Goal: Task Accomplishment & Management: Use online tool/utility

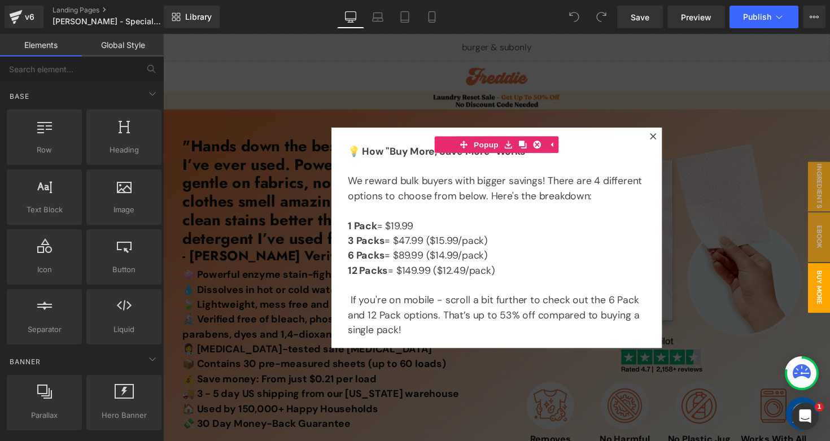
click at [433, 84] on div at bounding box center [504, 242] width 683 height 417
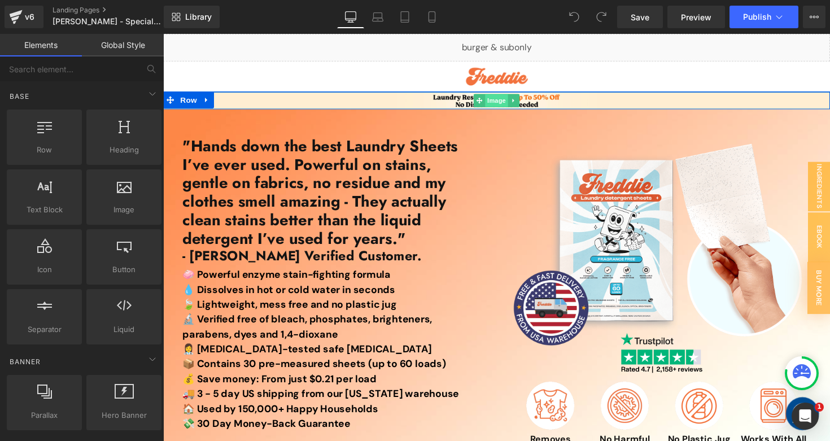
click at [506, 102] on span "Image" at bounding box center [505, 102] width 24 height 14
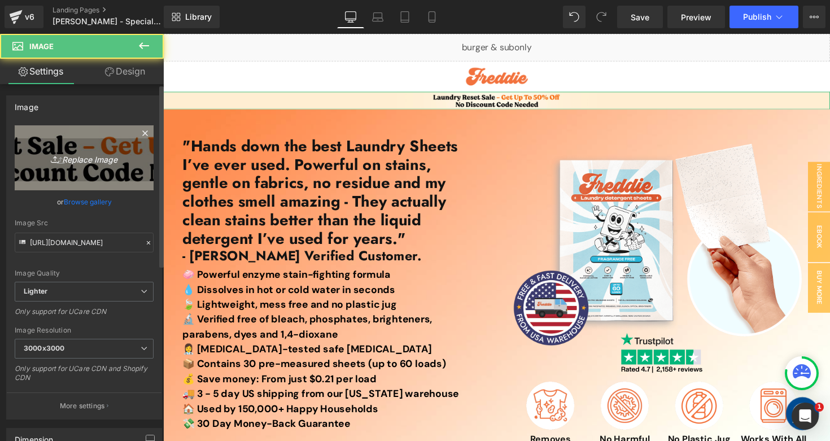
click at [98, 160] on icon "Replace Image" at bounding box center [84, 158] width 90 height 14
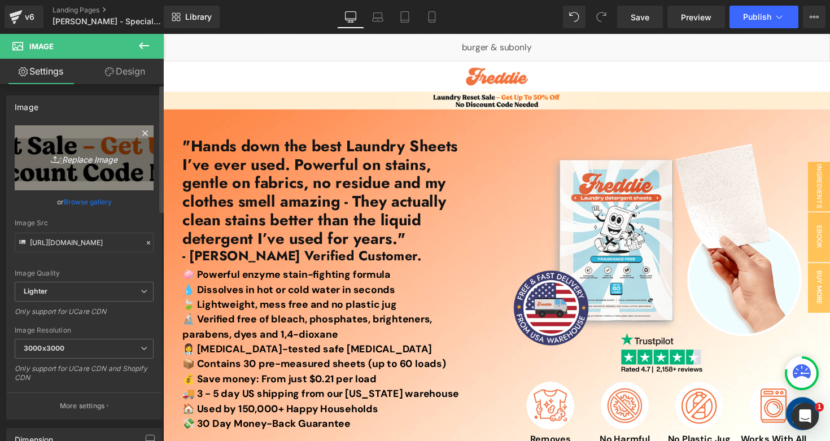
type input "C:\fakepath\Prime Day Top Banner (4).jpg"
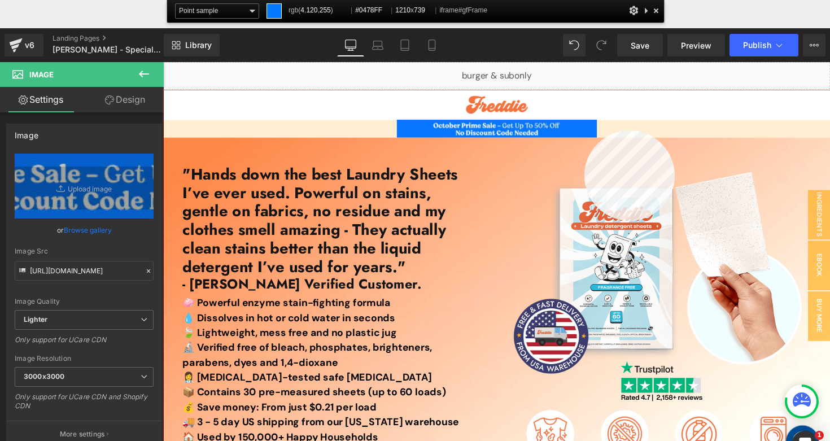
click at [584, 130] on div at bounding box center [504, 298] width 683 height 417
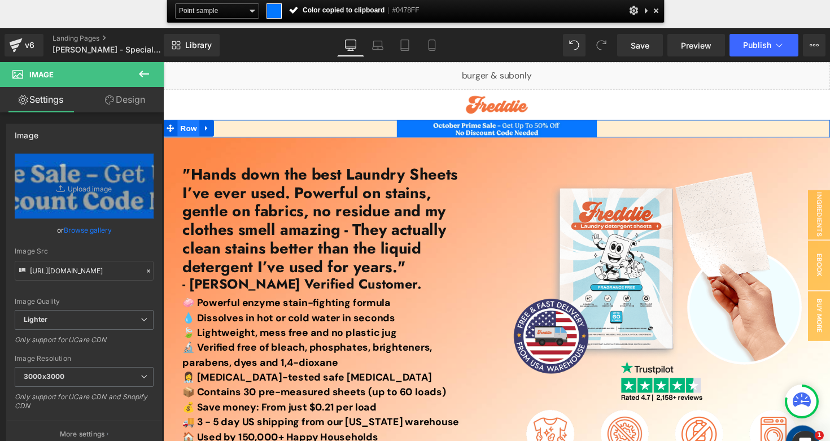
click at [183, 128] on span "Row" at bounding box center [189, 129] width 23 height 17
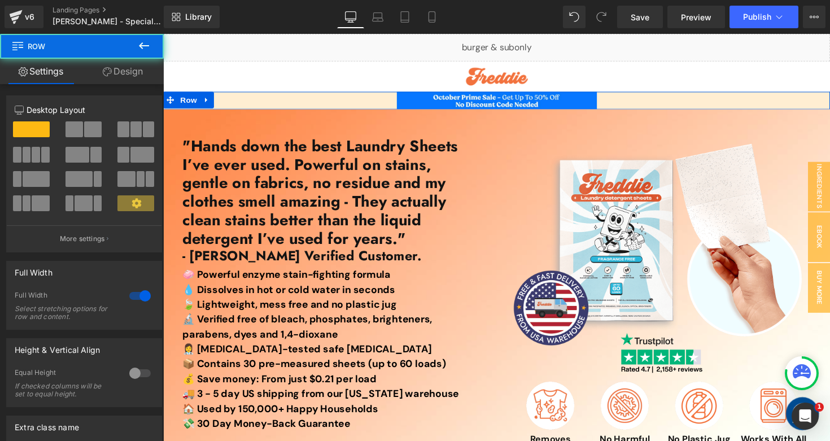
click at [124, 72] on link "Design" at bounding box center [123, 71] width 82 height 25
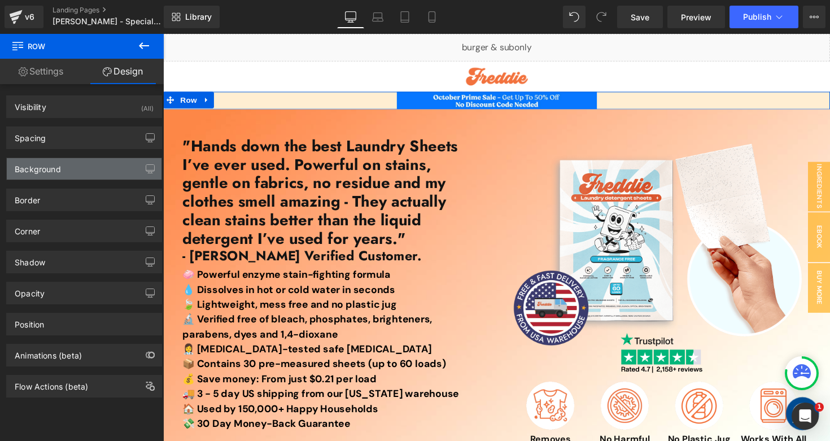
click at [75, 169] on div "Background" at bounding box center [84, 168] width 155 height 21
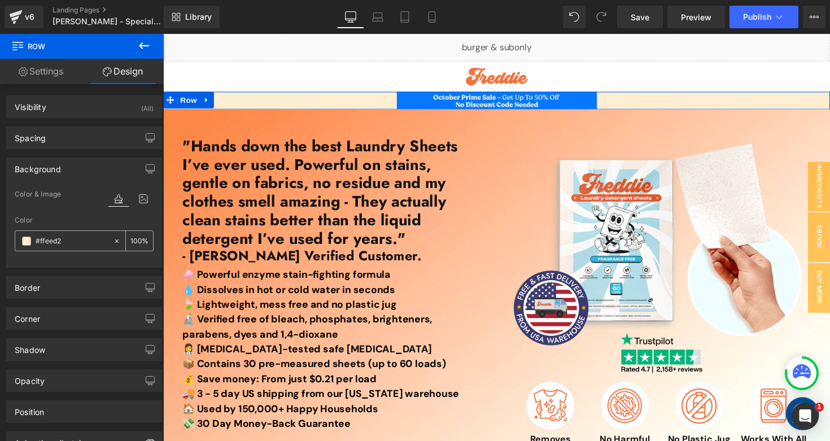
click at [80, 244] on input "#ffeed2" at bounding box center [72, 241] width 72 height 12
paste input "0478FF"
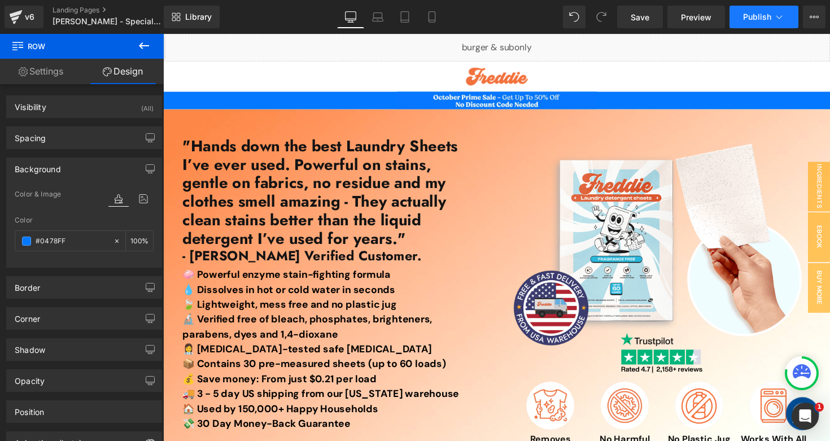
type input "#0478FF"
click at [745, 16] on span "Publish" at bounding box center [757, 16] width 28 height 9
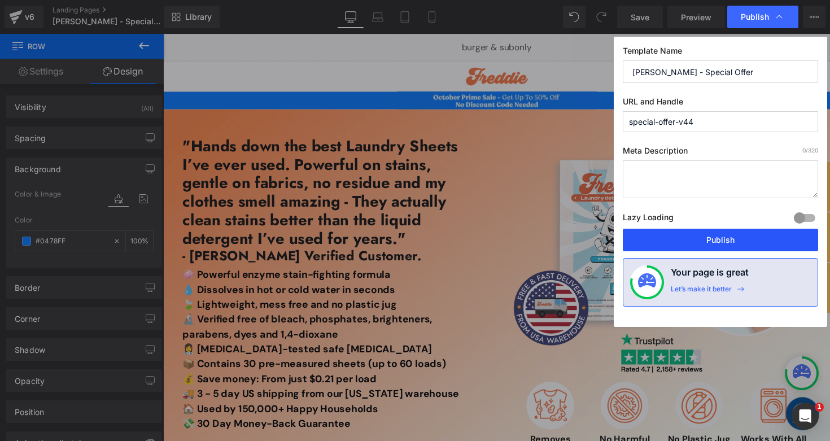
click at [667, 238] on button "Publish" at bounding box center [720, 240] width 195 height 23
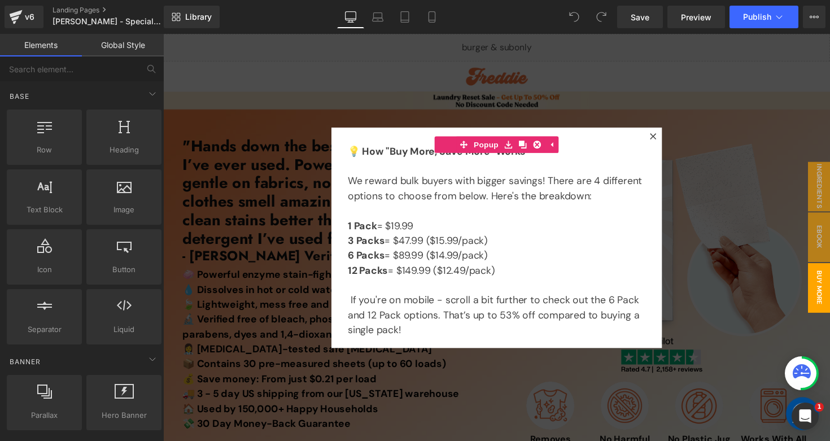
click at [509, 82] on div at bounding box center [504, 242] width 683 height 417
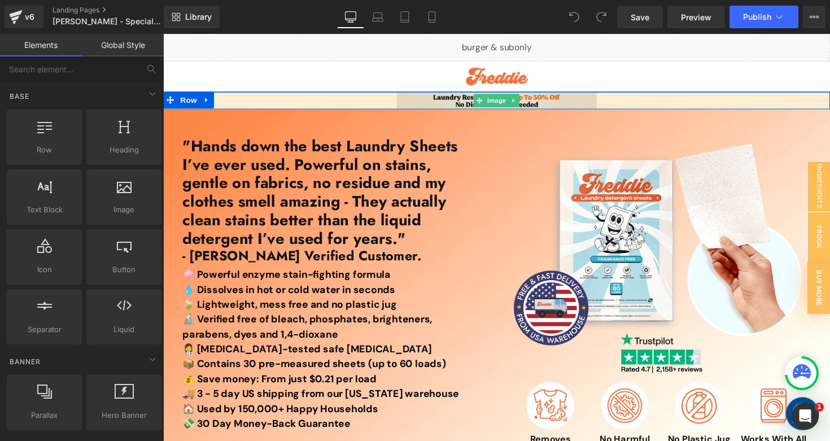
click at [504, 104] on span "Image" at bounding box center [505, 102] width 24 height 14
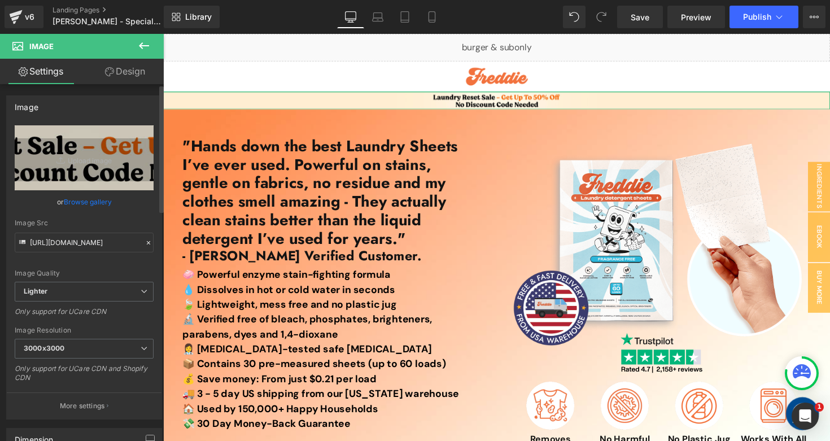
click at [84, 199] on link "Browse gallery" at bounding box center [88, 202] width 48 height 20
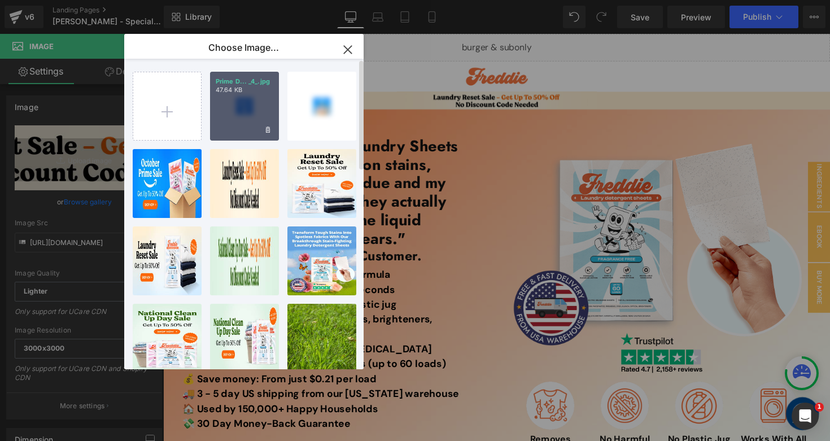
click at [222, 107] on div "Prime D... _4_.jpg 47.64 KB" at bounding box center [244, 106] width 69 height 69
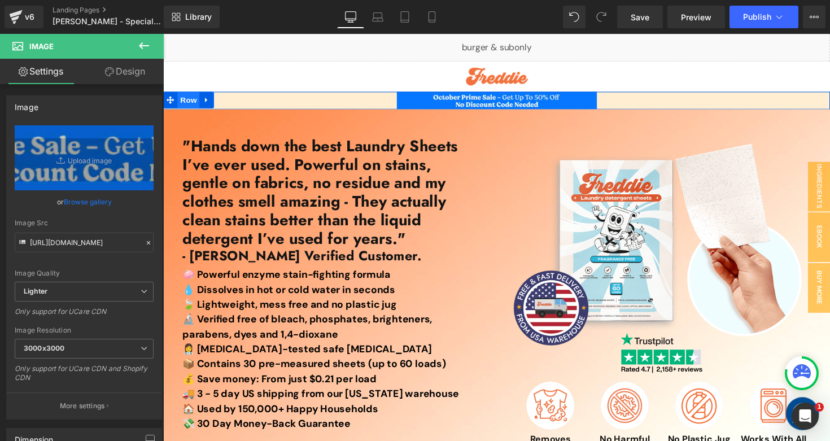
click at [191, 99] on span "Row" at bounding box center [189, 101] width 23 height 17
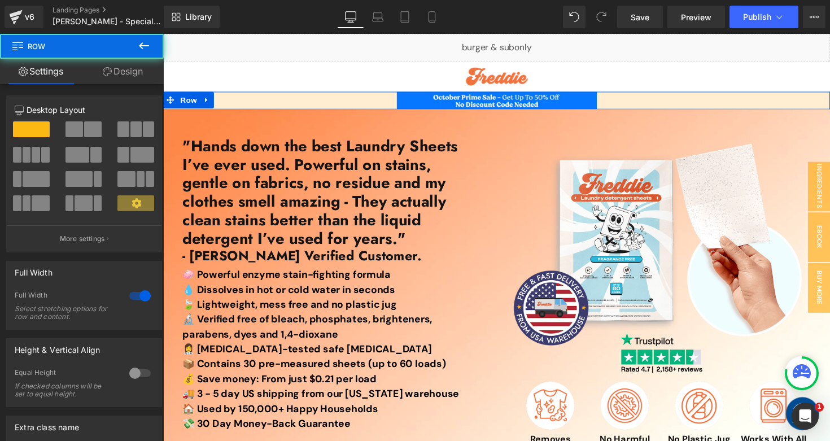
click at [104, 72] on icon at bounding box center [107, 71] width 9 height 9
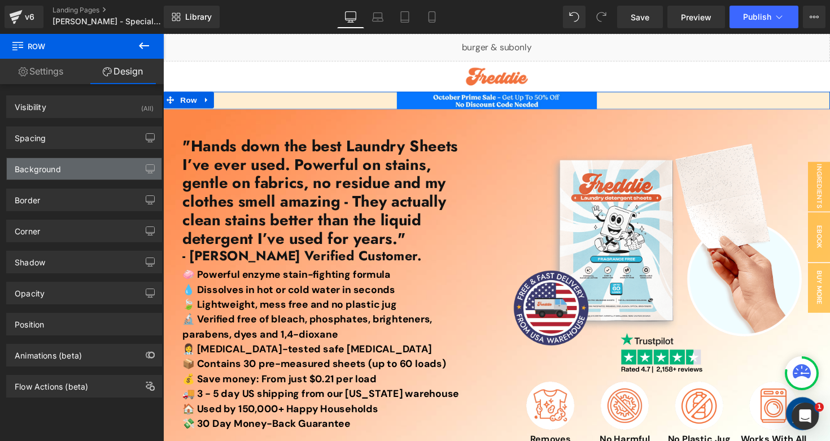
click at [68, 175] on div "Background" at bounding box center [84, 168] width 155 height 21
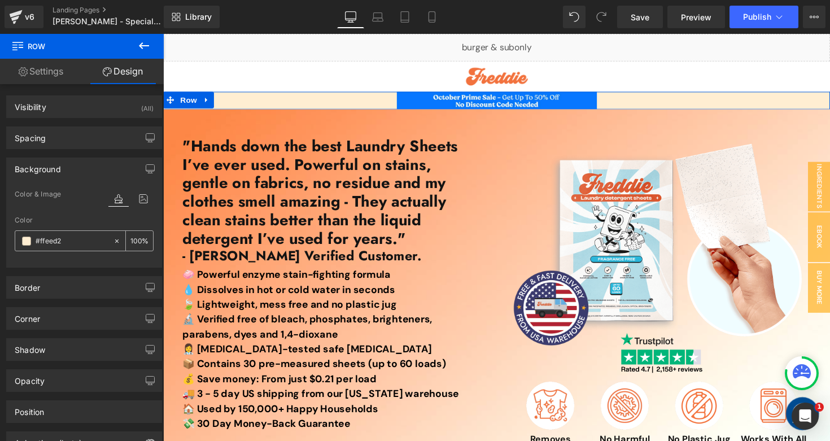
click at [85, 239] on input "#ffeed2" at bounding box center [72, 241] width 72 height 12
paste input "0478FF"
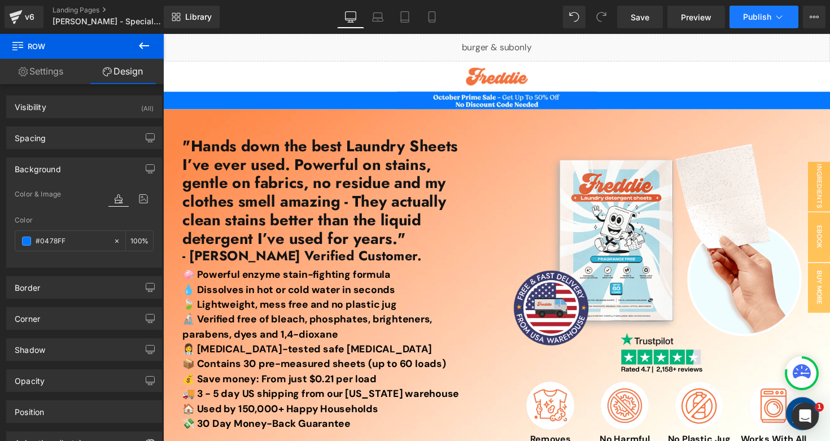
type input "#0478FF"
click at [746, 11] on button "Publish" at bounding box center [763, 17] width 69 height 23
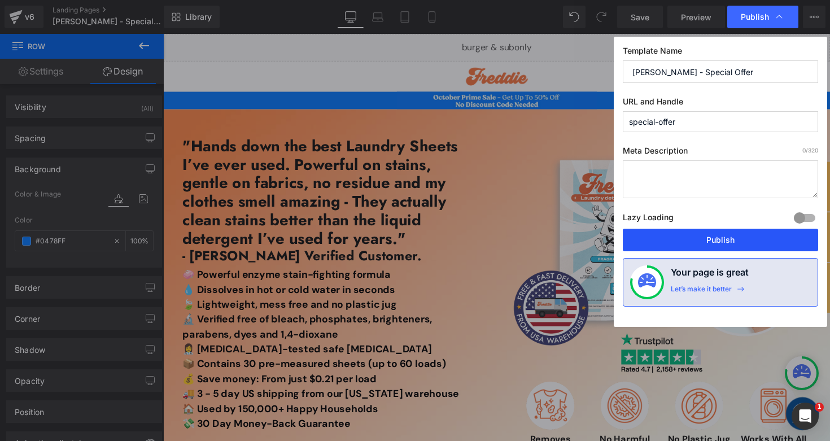
click at [668, 238] on button "Publish" at bounding box center [720, 240] width 195 height 23
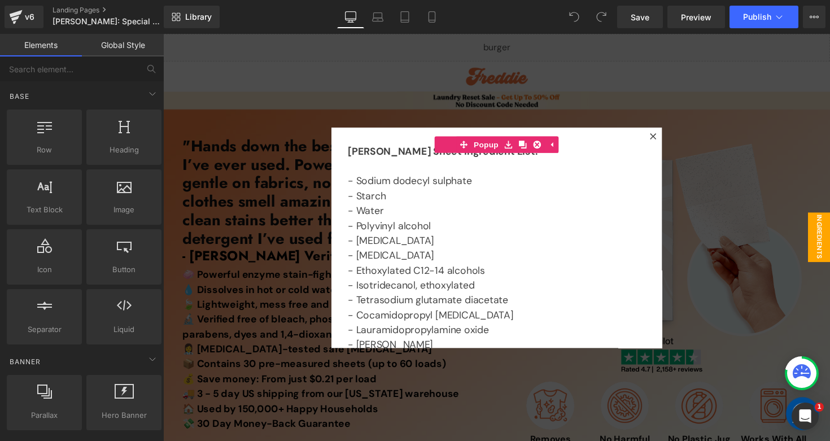
click at [460, 51] on div at bounding box center [504, 242] width 683 height 417
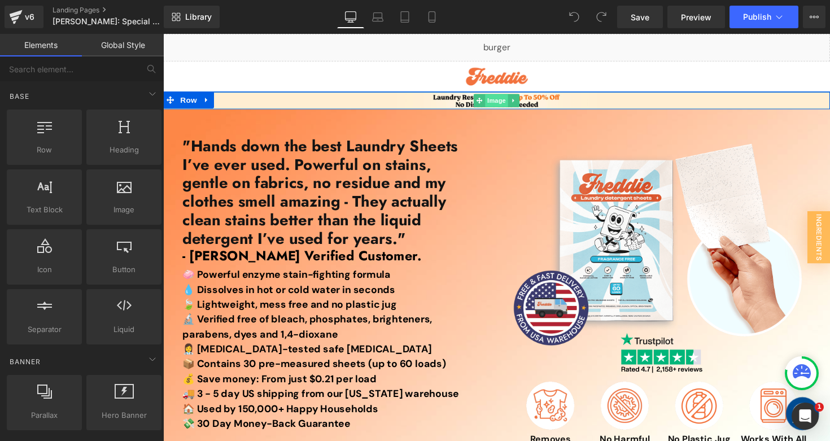
click at [505, 99] on span "Image" at bounding box center [505, 102] width 24 height 14
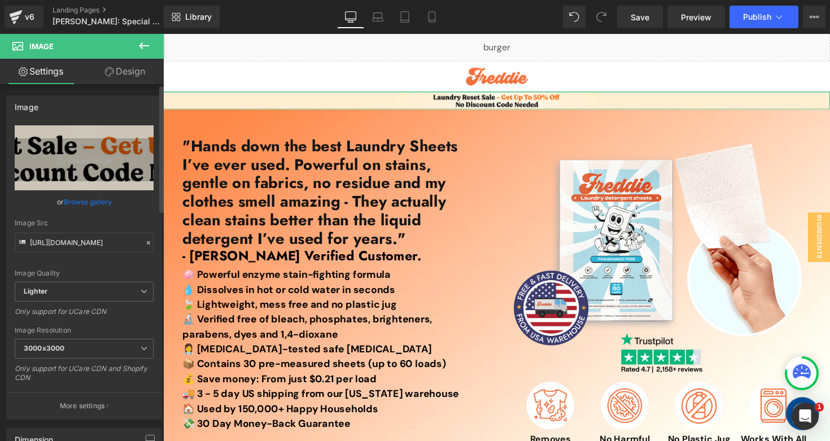
click at [97, 199] on link "Browse gallery" at bounding box center [88, 202] width 48 height 20
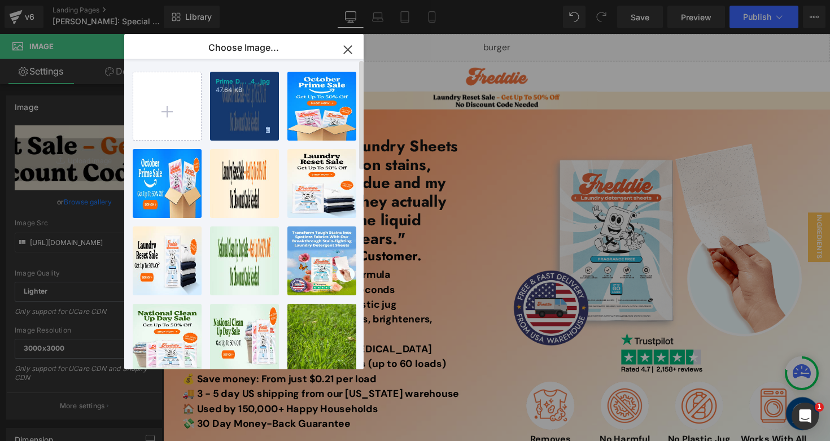
click at [242, 109] on div "Prime D... _4_.jpg 47.64 KB" at bounding box center [244, 106] width 69 height 69
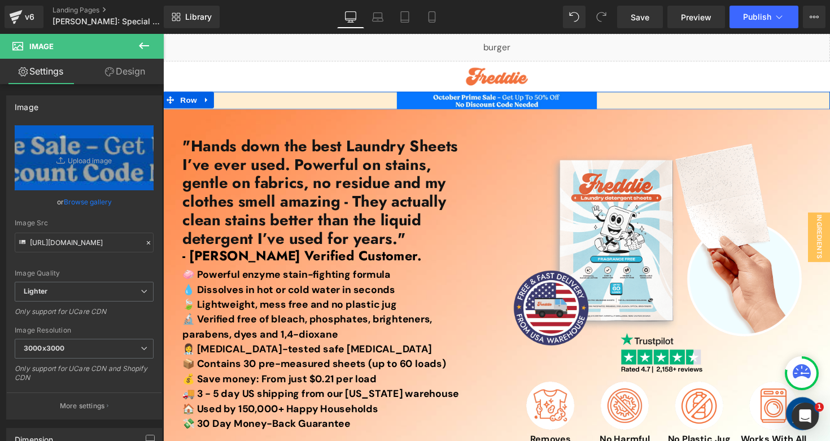
click at [193, 106] on span "Row" at bounding box center [189, 101] width 23 height 17
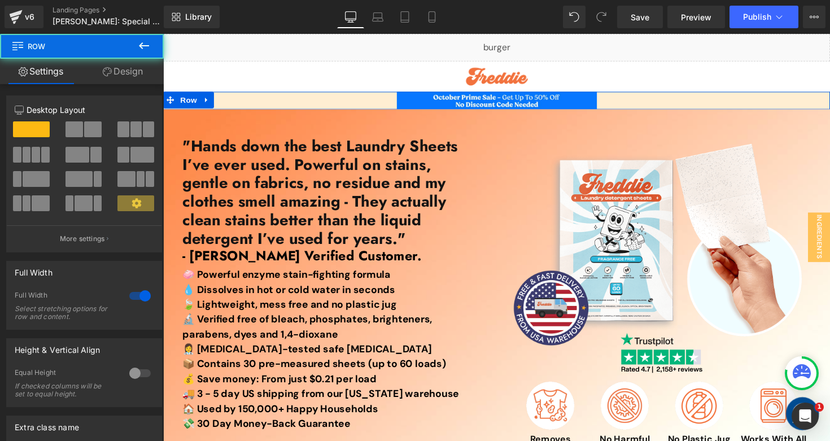
click at [111, 72] on link "Design" at bounding box center [123, 71] width 82 height 25
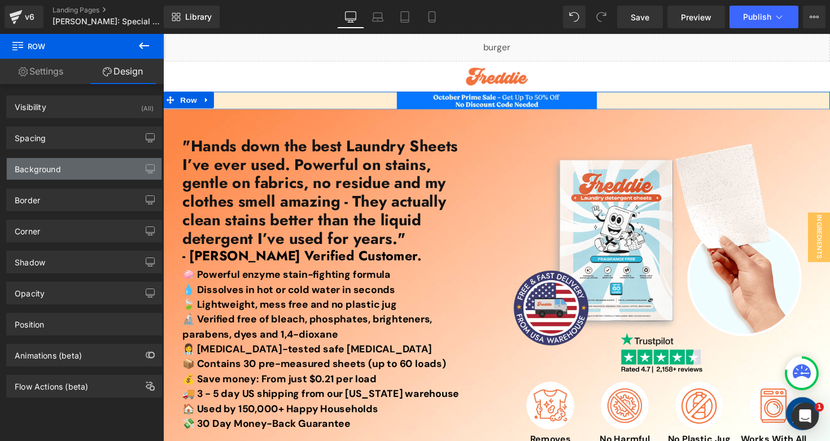
click at [88, 177] on div "Background" at bounding box center [84, 168] width 155 height 21
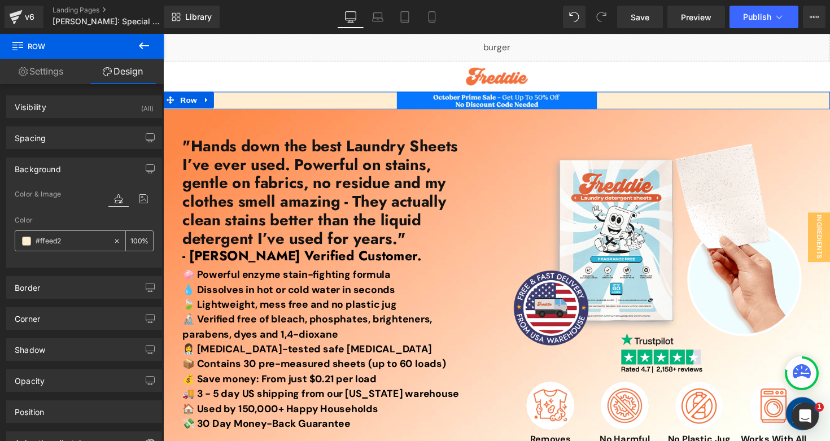
click at [84, 236] on input "#ffeed2" at bounding box center [72, 241] width 72 height 12
paste input "0478FF"
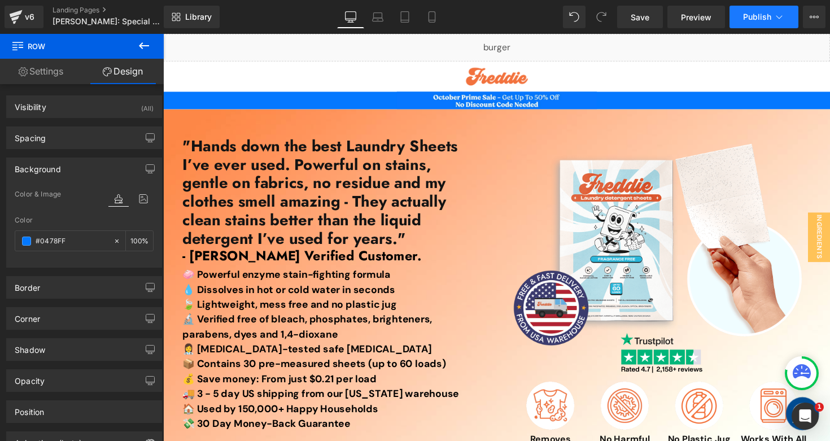
type input "#0478FF"
click at [760, 16] on span "Publish" at bounding box center [757, 16] width 28 height 9
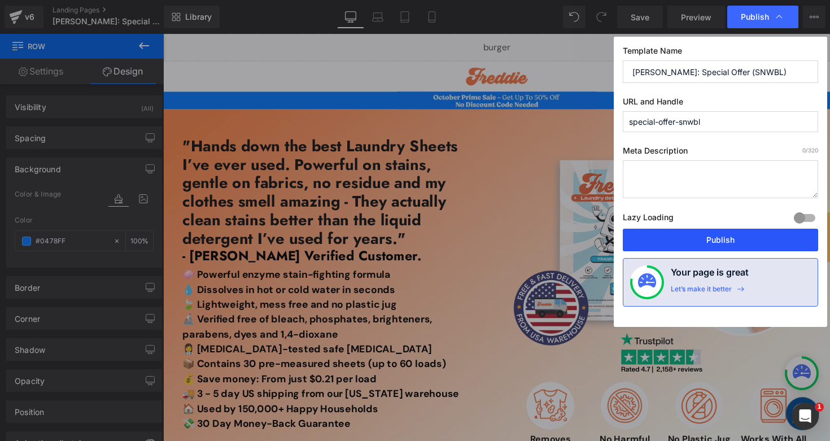
click at [652, 241] on button "Publish" at bounding box center [720, 240] width 195 height 23
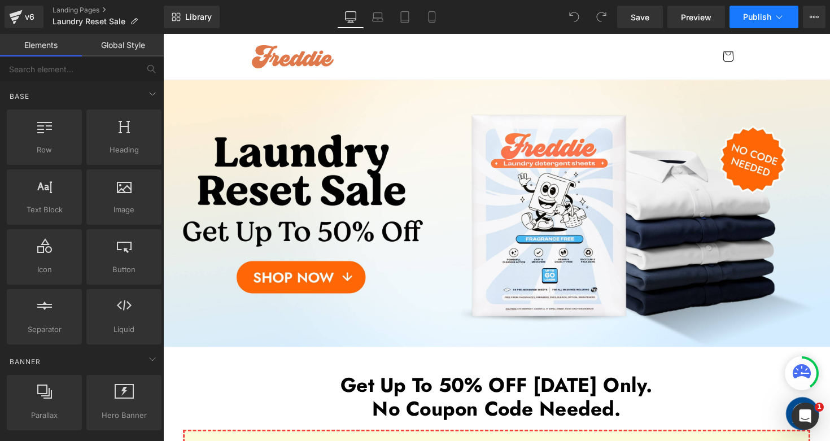
click at [749, 20] on span "Publish" at bounding box center [757, 16] width 28 height 9
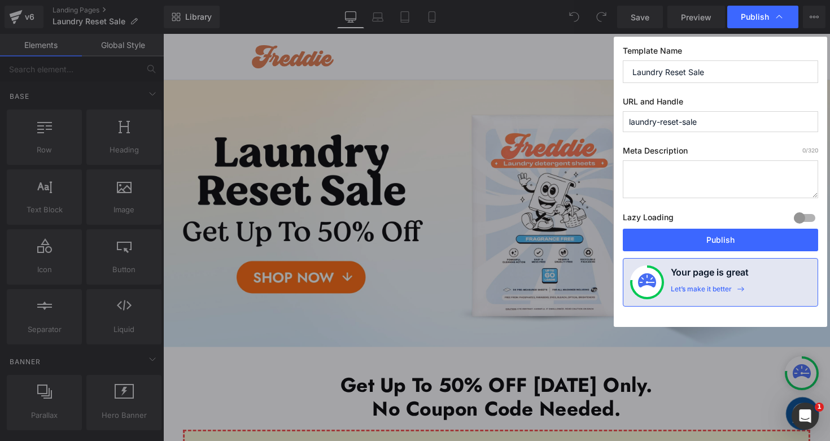
click at [723, 123] on input "laundry-reset-sale" at bounding box center [720, 121] width 195 height 21
type input "laundry-reset-sale-d"
drag, startPoint x: 697, startPoint y: 123, endPoint x: 582, endPoint y: 132, distance: 115.6
click at [582, 132] on div "Publish Template Name Laundry Reset Sale URL and Handle laundry-reset-sale-d Me…" at bounding box center [415, 220] width 830 height 441
click at [735, 132] on input "laundry-reset-sale-d" at bounding box center [720, 121] width 195 height 21
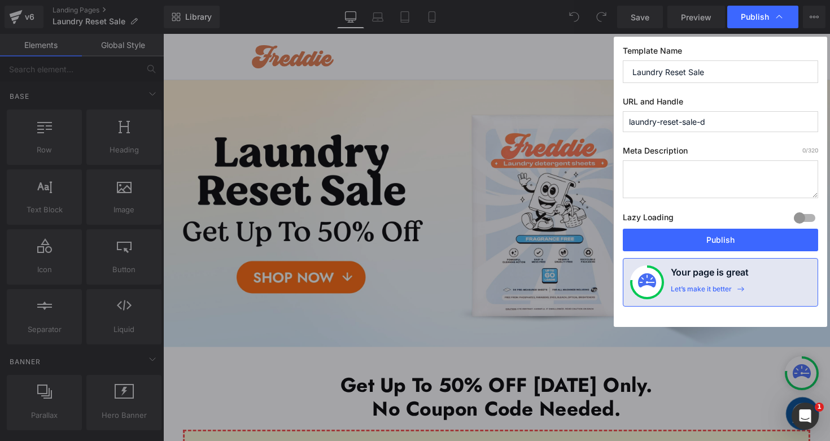
drag, startPoint x: 698, startPoint y: 122, endPoint x: 626, endPoint y: 121, distance: 72.3
click at [626, 121] on input "laundry-reset-sale-d" at bounding box center [720, 121] width 195 height 21
click at [648, 241] on button "Publish" at bounding box center [720, 240] width 195 height 23
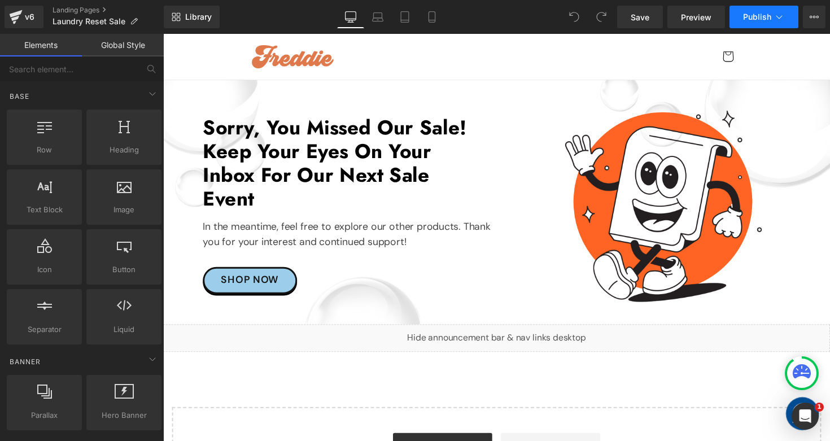
click at [760, 11] on button "Publish" at bounding box center [763, 17] width 69 height 23
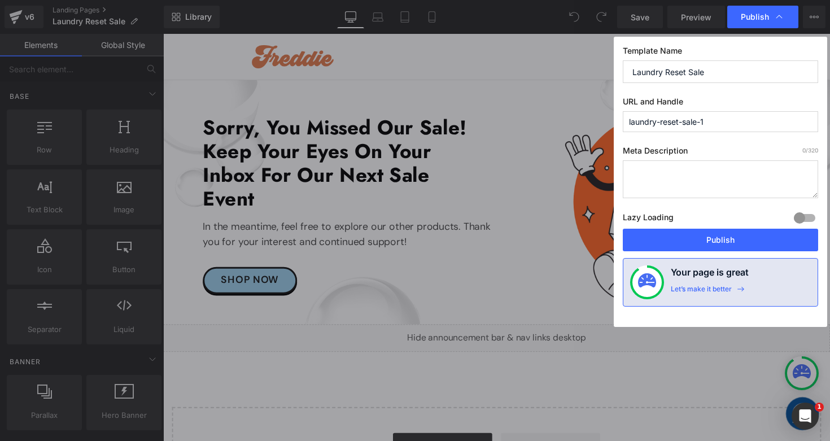
click at [716, 125] on input "laundry-reset-sale-1" at bounding box center [720, 121] width 195 height 21
paste input "text"
type input "laundry-reset-sale"
click at [645, 243] on button "Publish" at bounding box center [720, 240] width 195 height 23
